Goal: Check status: Check status

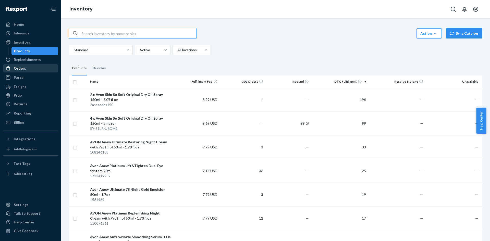
click at [25, 71] on div "Orders" at bounding box center [31, 68] width 54 height 7
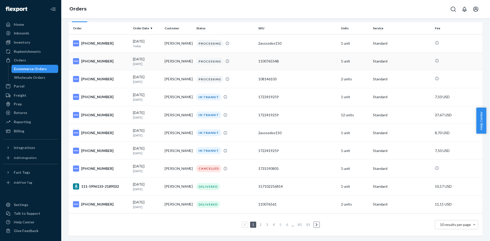
scroll to position [40, 0]
click at [93, 166] on div "[PHONE_NUMBER]" at bounding box center [101, 169] width 56 height 6
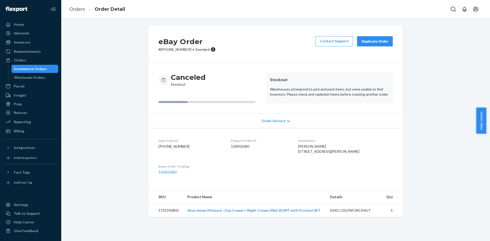
click at [284, 119] on div "Order History" at bounding box center [275, 121] width 255 height 15
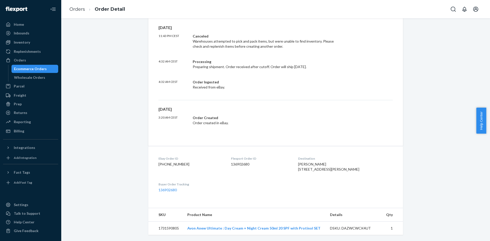
scroll to position [124, 0]
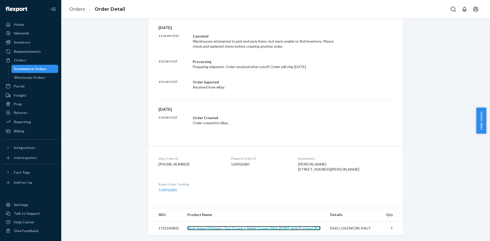
click at [227, 230] on link "Avon Anew Ultimate : Day Cream + Night Cream 50ml 20 SPF with Protinol SET" at bounding box center [253, 228] width 133 height 4
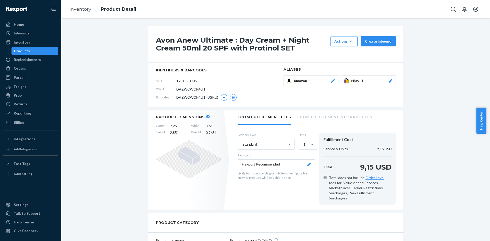
click at [361, 83] on button "eBay 1" at bounding box center [368, 81] width 55 height 11
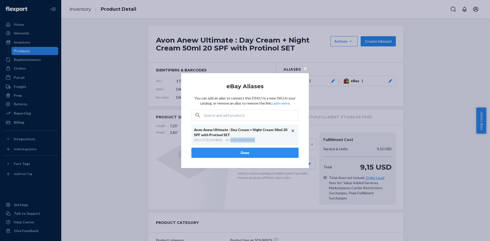
drag, startPoint x: 257, startPoint y: 142, endPoint x: 232, endPoint y: 140, distance: 24.8
click at [232, 140] on div "SKU : 1731590805 ID : 165546304392" at bounding box center [245, 140] width 102 height 5
copy div "165546304392"
click at [305, 70] on span "×" at bounding box center [305, 68] width 4 height 9
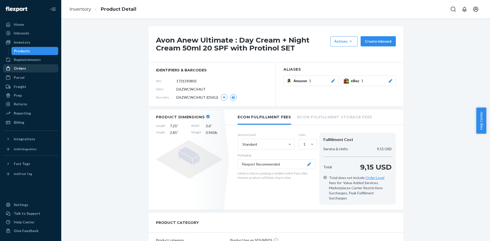
click at [31, 66] on div "Orders" at bounding box center [31, 68] width 54 height 7
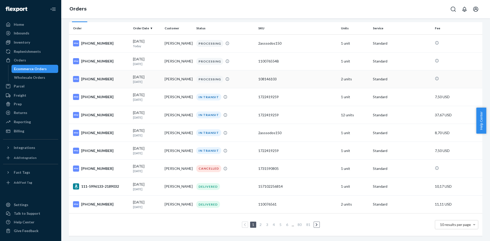
scroll to position [40, 0]
click at [104, 184] on div "111-5996133-2189032" at bounding box center [101, 187] width 56 height 6
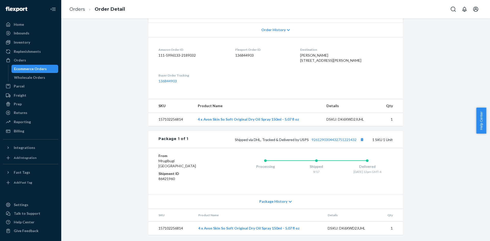
scroll to position [116, 0]
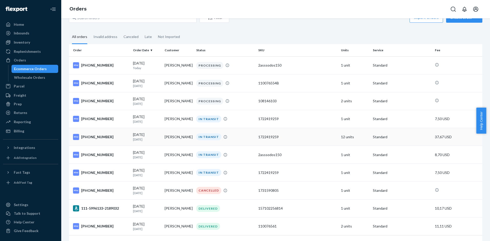
scroll to position [40, 0]
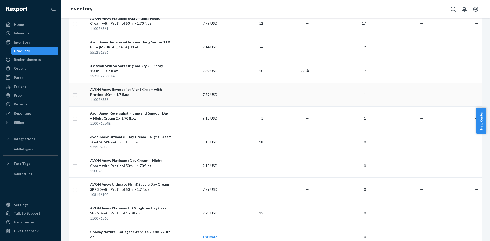
scroll to position [204, 0]
